Goal: Check status: Check status

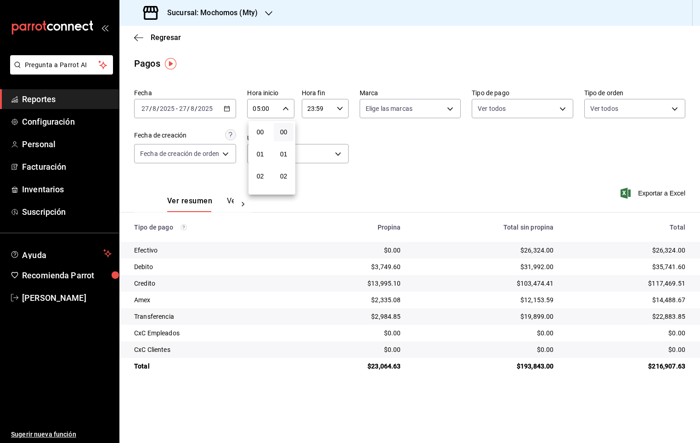
scroll to position [108, 0]
click at [233, 111] on div at bounding box center [350, 221] width 700 height 443
click at [233, 108] on div "[DATE] [DATE] - [DATE] [DATE]" at bounding box center [185, 108] width 102 height 19
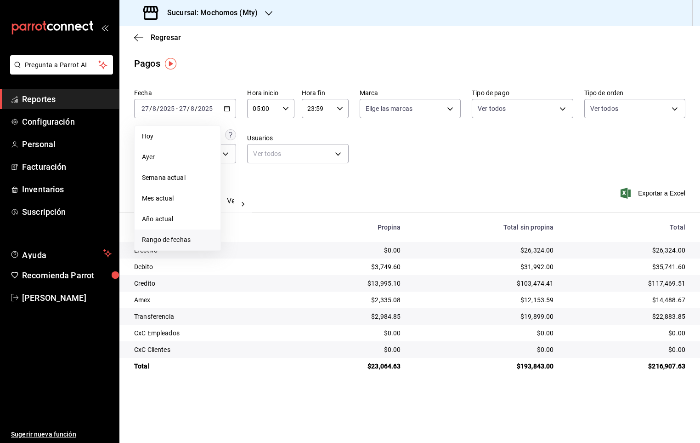
click at [174, 236] on span "Rango de fechas" at bounding box center [177, 240] width 71 height 10
click at [284, 250] on button "28" at bounding box center [289, 250] width 16 height 17
click at [276, 247] on button "27" at bounding box center [273, 250] width 16 height 17
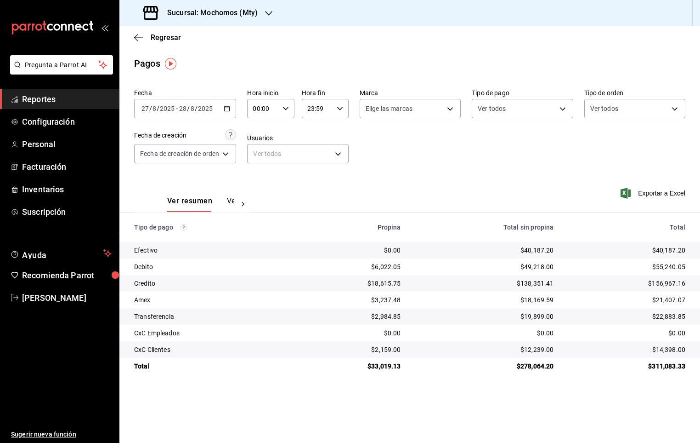
click at [274, 113] on input "00:00" at bounding box center [262, 108] width 31 height 18
click at [262, 173] on span "05" at bounding box center [260, 173] width 9 height 7
type input "05:00"
click at [332, 112] on div at bounding box center [350, 221] width 700 height 443
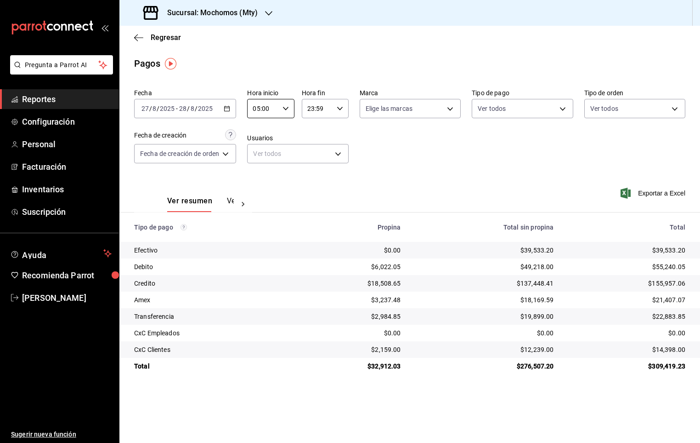
click at [333, 109] on input "23:59" at bounding box center [317, 108] width 31 height 18
click at [310, 107] on div at bounding box center [350, 221] width 700 height 443
click at [312, 110] on input "23:59" at bounding box center [317, 108] width 31 height 18
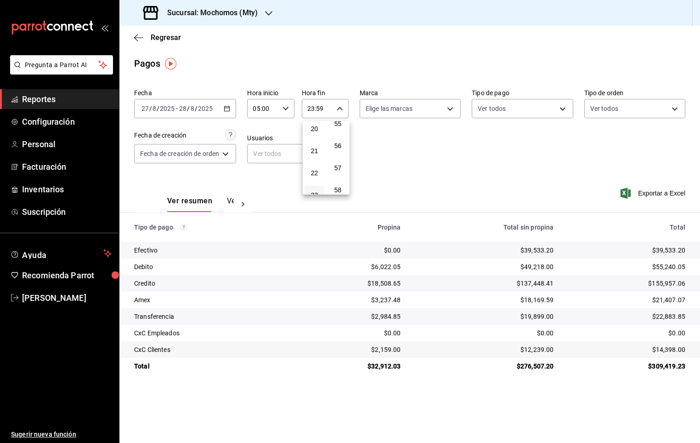
click at [313, 110] on div at bounding box center [350, 221] width 700 height 443
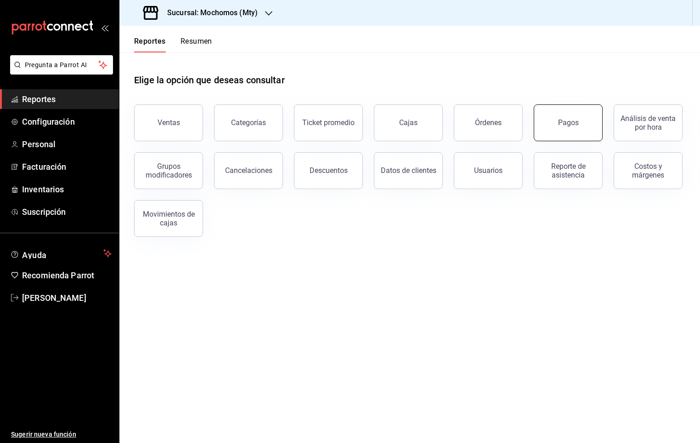
click at [552, 134] on button "Pagos" at bounding box center [568, 122] width 69 height 37
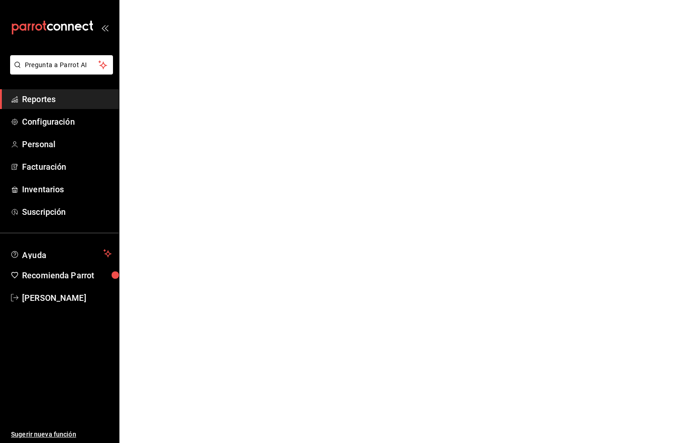
click at [553, 0] on html "Pregunta a Parrot AI Reportes Configuración Personal Facturación Inventarios Su…" at bounding box center [350, 0] width 700 height 0
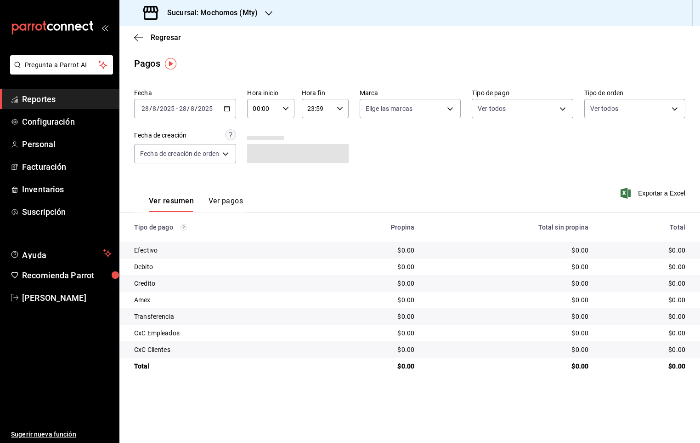
click at [222, 108] on div "2025-08-28 28 / 8 / 2025 - 2025-08-28 28 / 8 / 2025" at bounding box center [185, 108] width 102 height 19
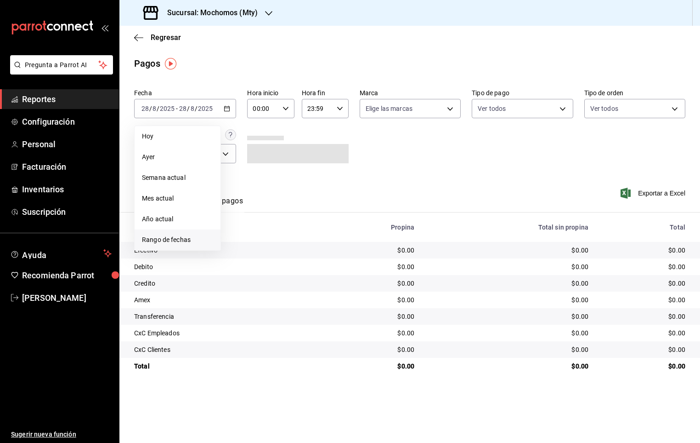
click at [186, 237] on span "Rango de fechas" at bounding box center [177, 240] width 71 height 10
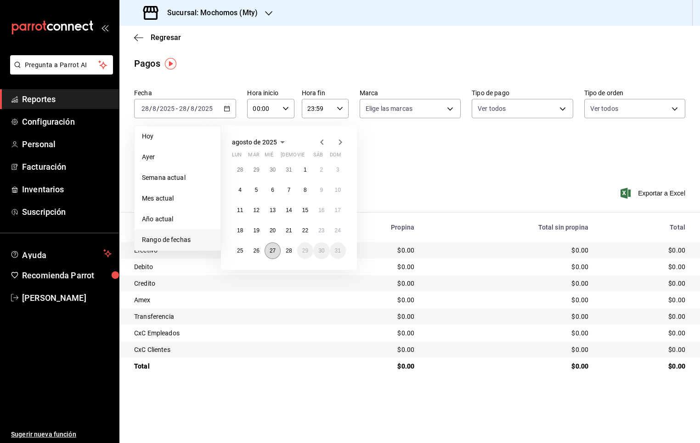
click at [274, 247] on button "27" at bounding box center [273, 250] width 16 height 17
click at [292, 247] on button "28" at bounding box center [289, 250] width 16 height 17
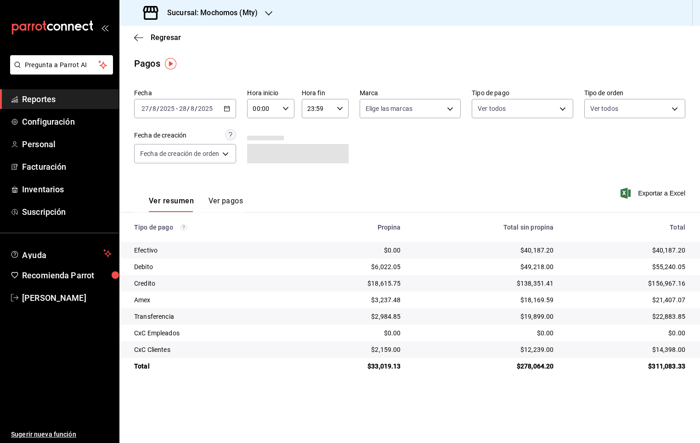
click at [293, 114] on div "00:00 Hora inicio" at bounding box center [270, 108] width 47 height 19
click at [262, 171] on span "05" at bounding box center [260, 173] width 9 height 7
type input "05:00"
click at [338, 109] on div at bounding box center [350, 221] width 700 height 443
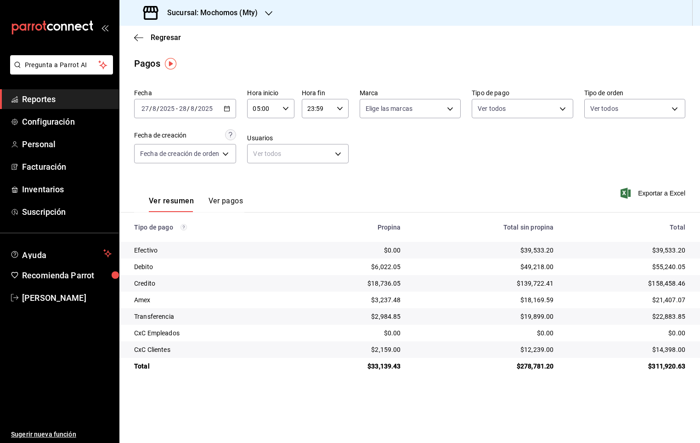
click at [336, 104] on div "23:59 Hora fin" at bounding box center [325, 108] width 47 height 19
click at [318, 142] on span "05" at bounding box center [314, 142] width 9 height 7
type input "05:59"
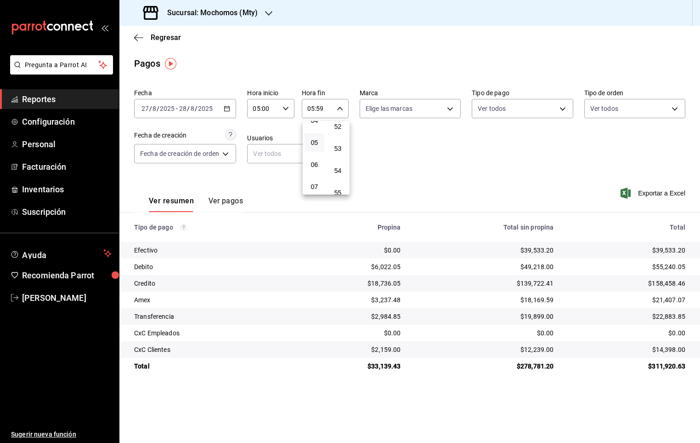
click at [422, 143] on div at bounding box center [350, 221] width 700 height 443
